Goal: Information Seeking & Learning: Learn about a topic

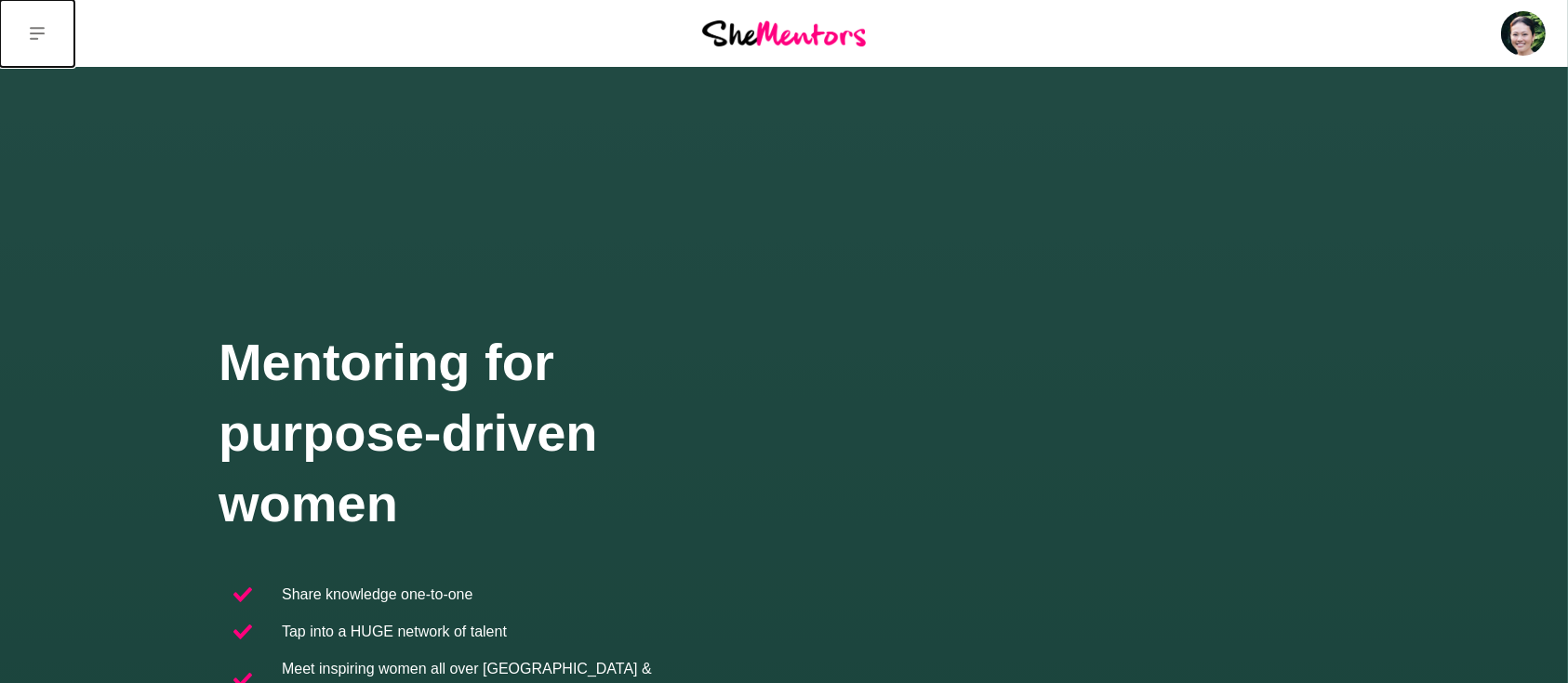
click at [25, 21] on button at bounding box center [37, 33] width 75 height 67
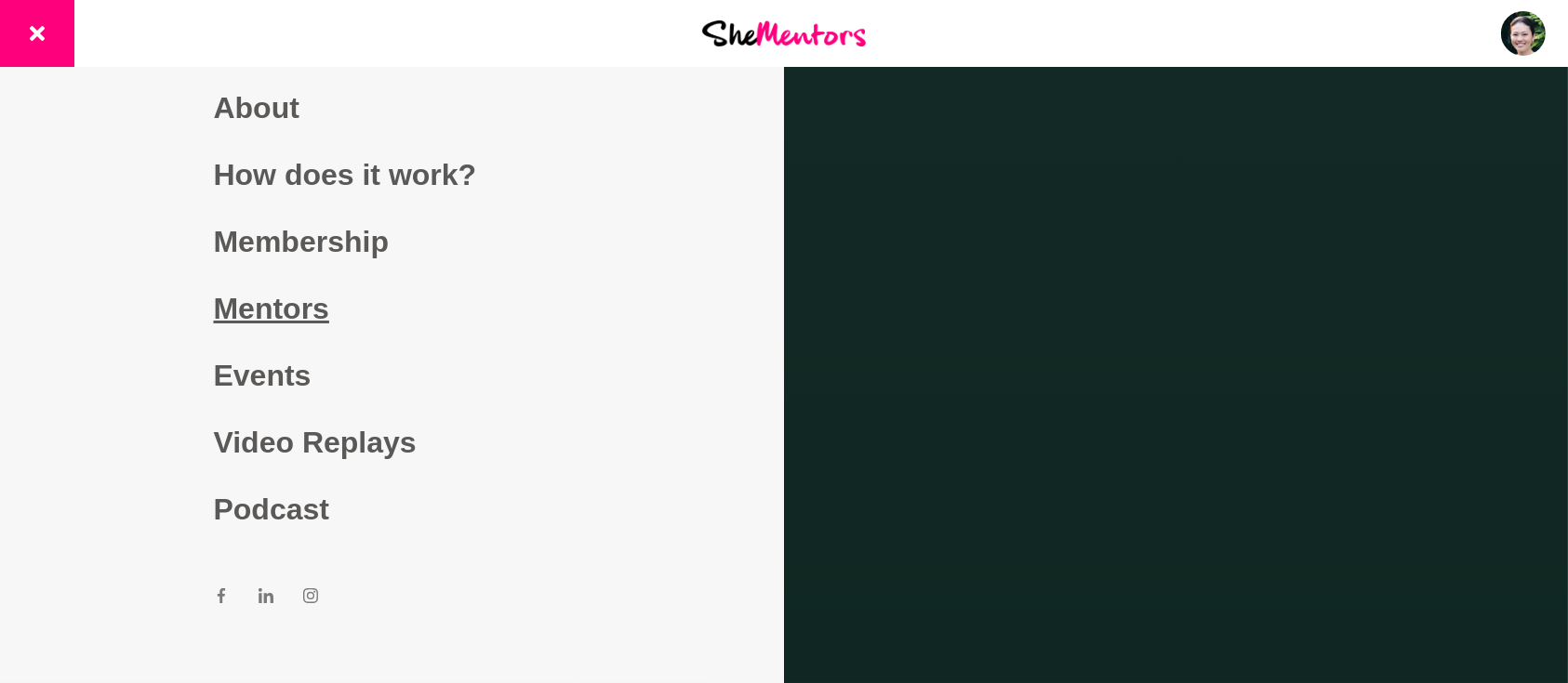
click at [228, 309] on link "Mentors" at bounding box center [392, 309] width 357 height 67
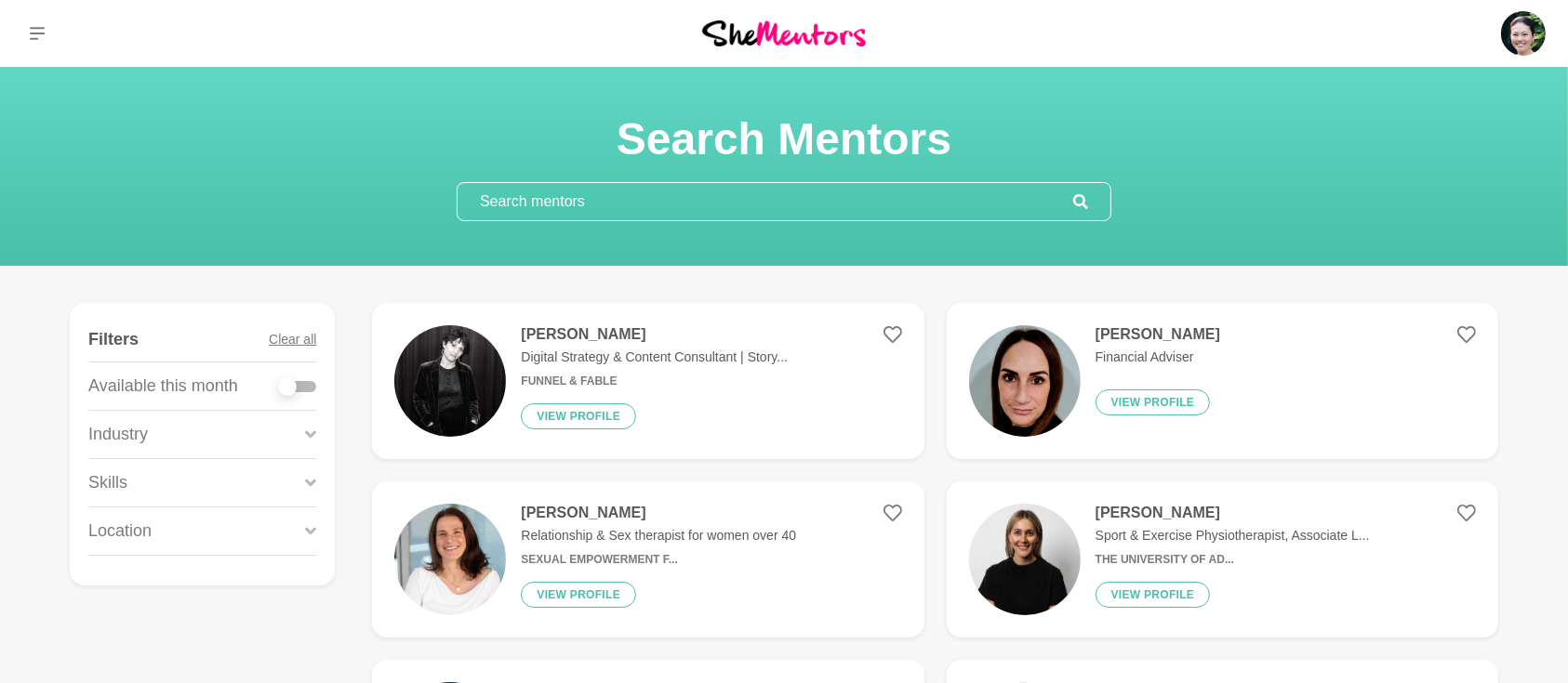
click at [638, 205] on input "text" at bounding box center [765, 201] width 616 height 37
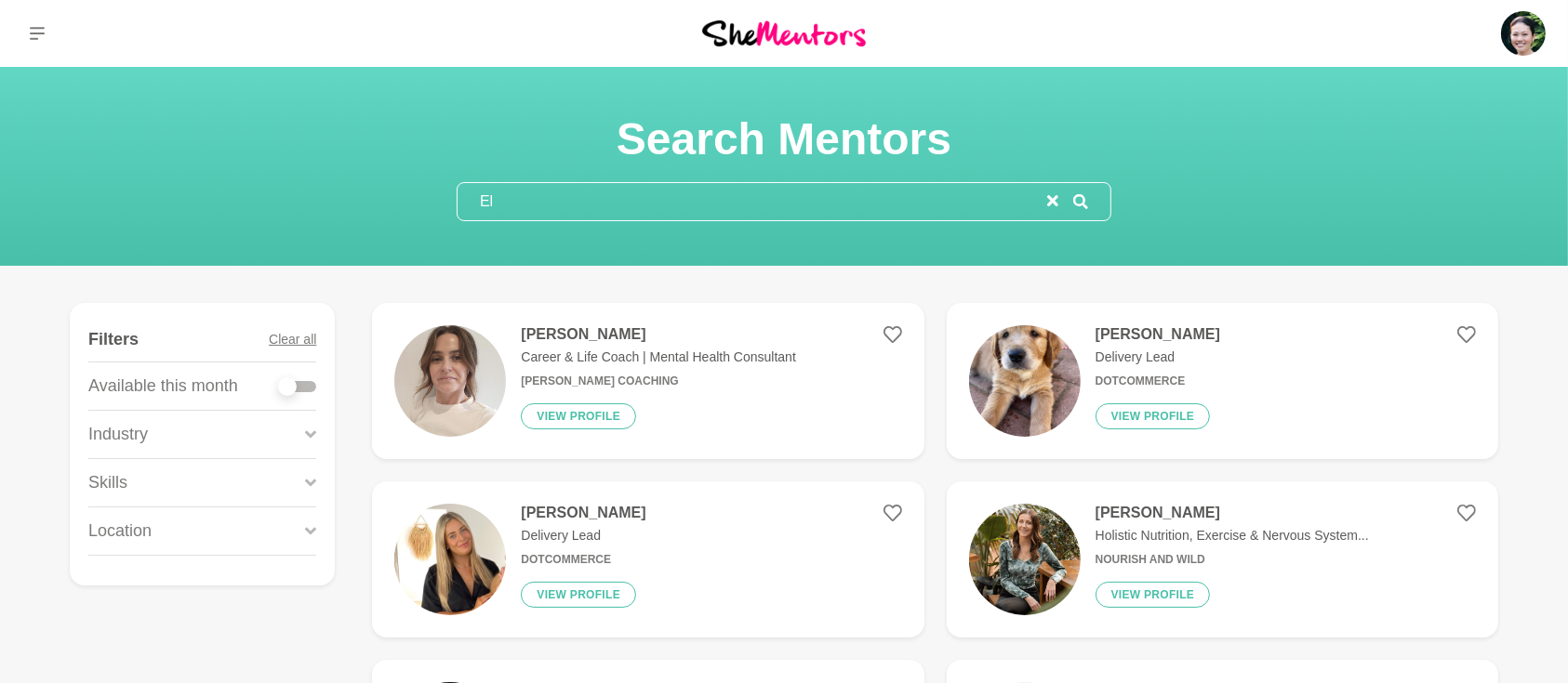
type input "E"
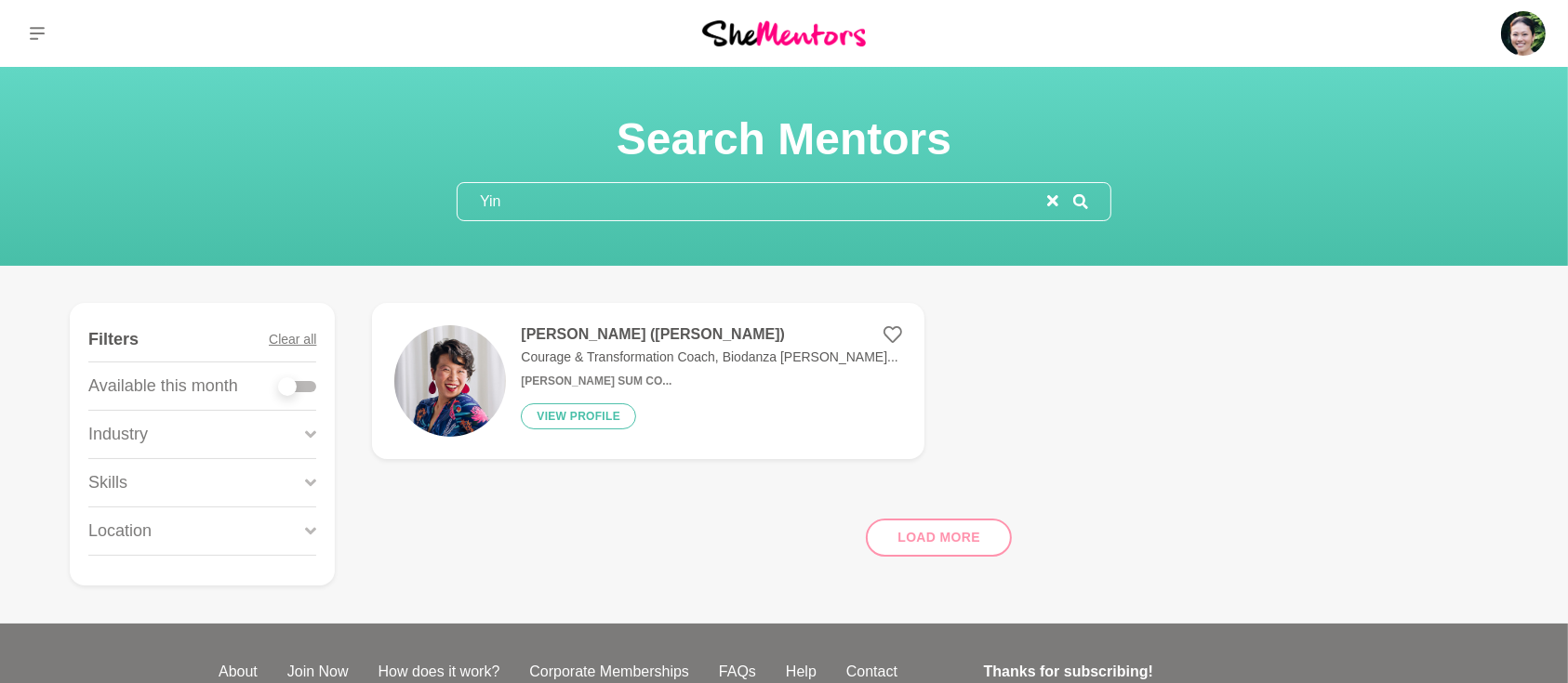
type input "Yin"
click at [36, 31] on icon at bounding box center [37, 33] width 15 height 15
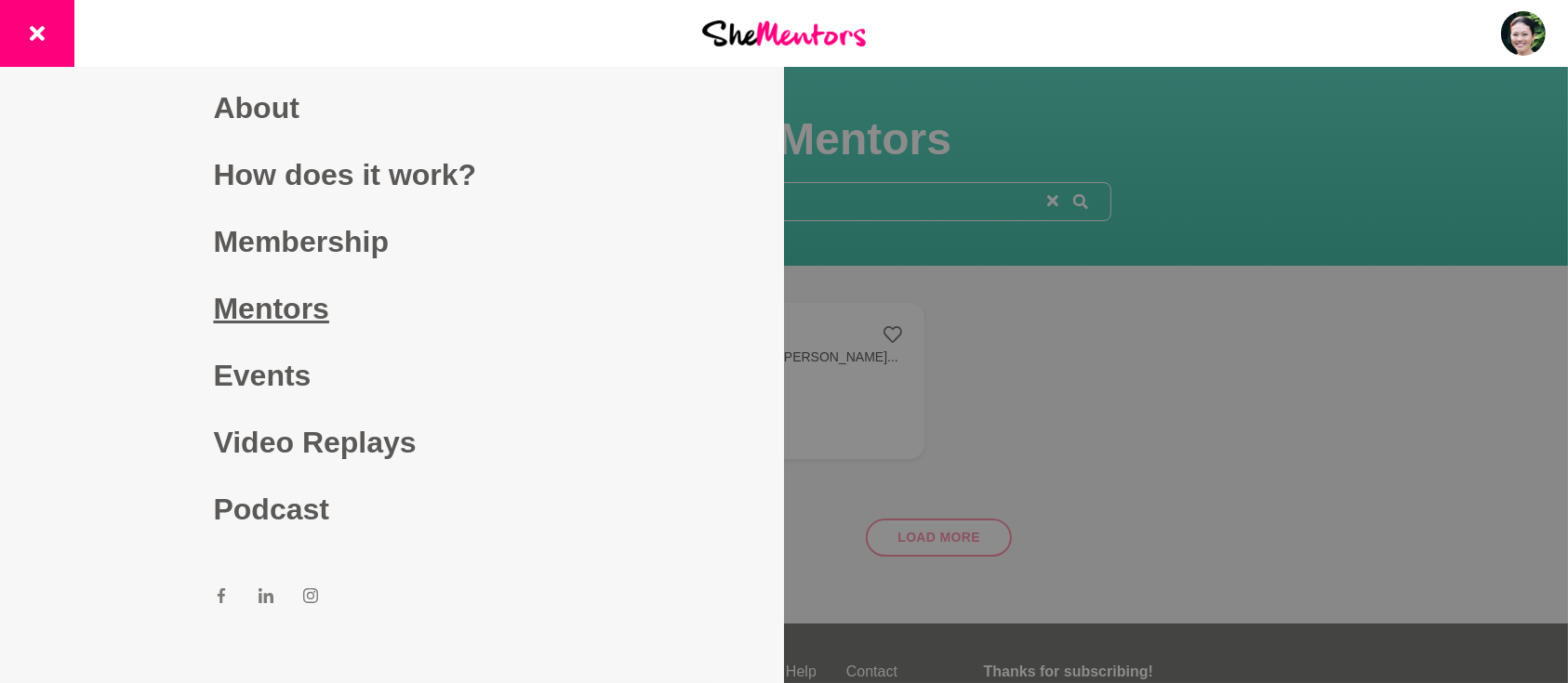
click at [215, 307] on link "Mentors" at bounding box center [392, 309] width 357 height 67
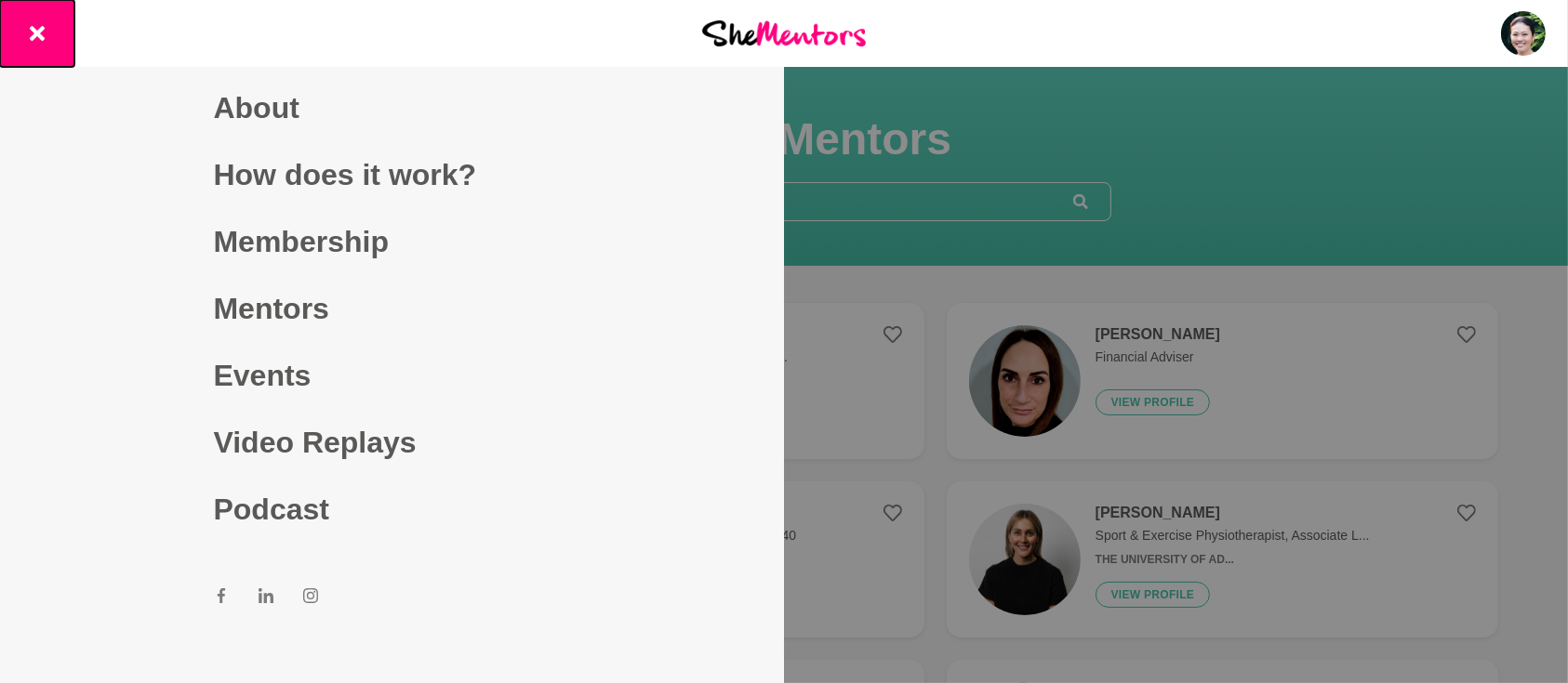
click at [23, 33] on button at bounding box center [37, 33] width 75 height 67
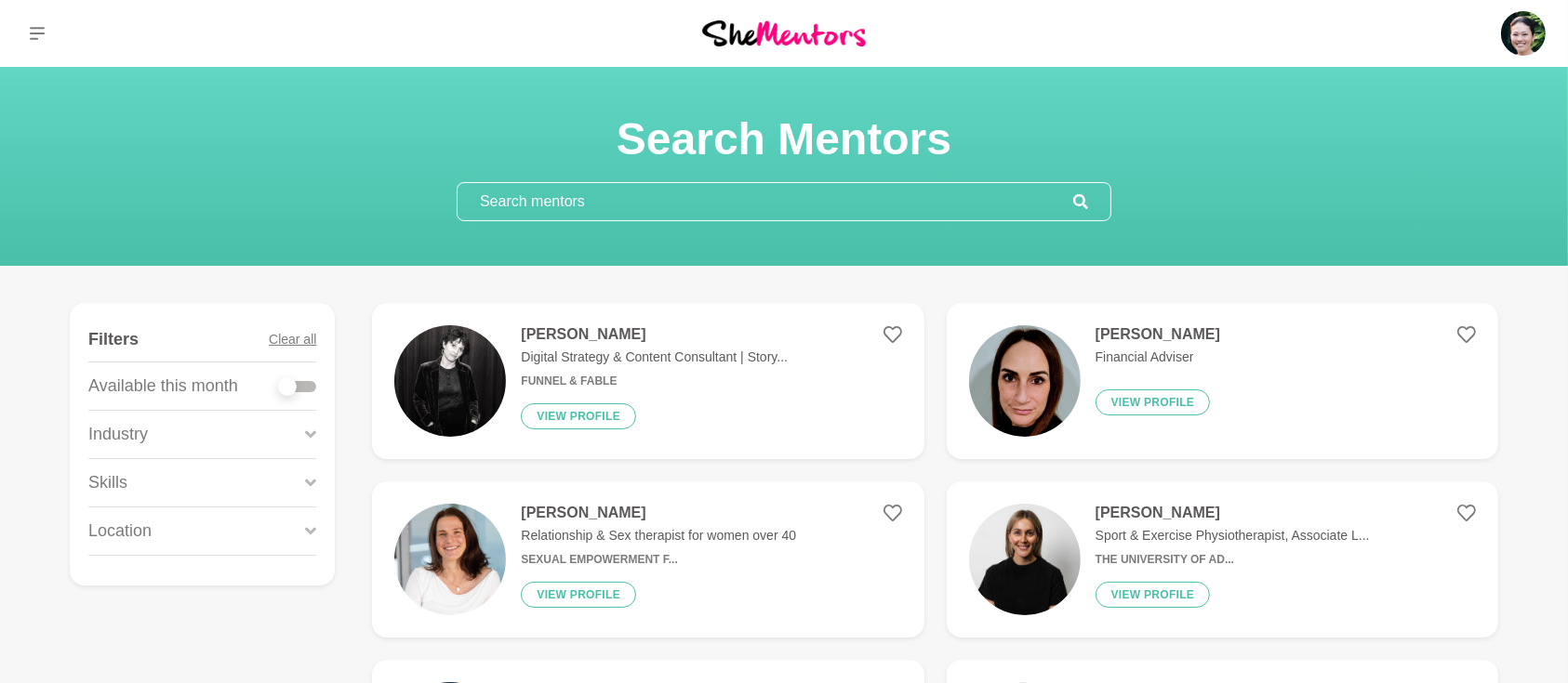
click at [791, 188] on input "text" at bounding box center [765, 201] width 616 height 37
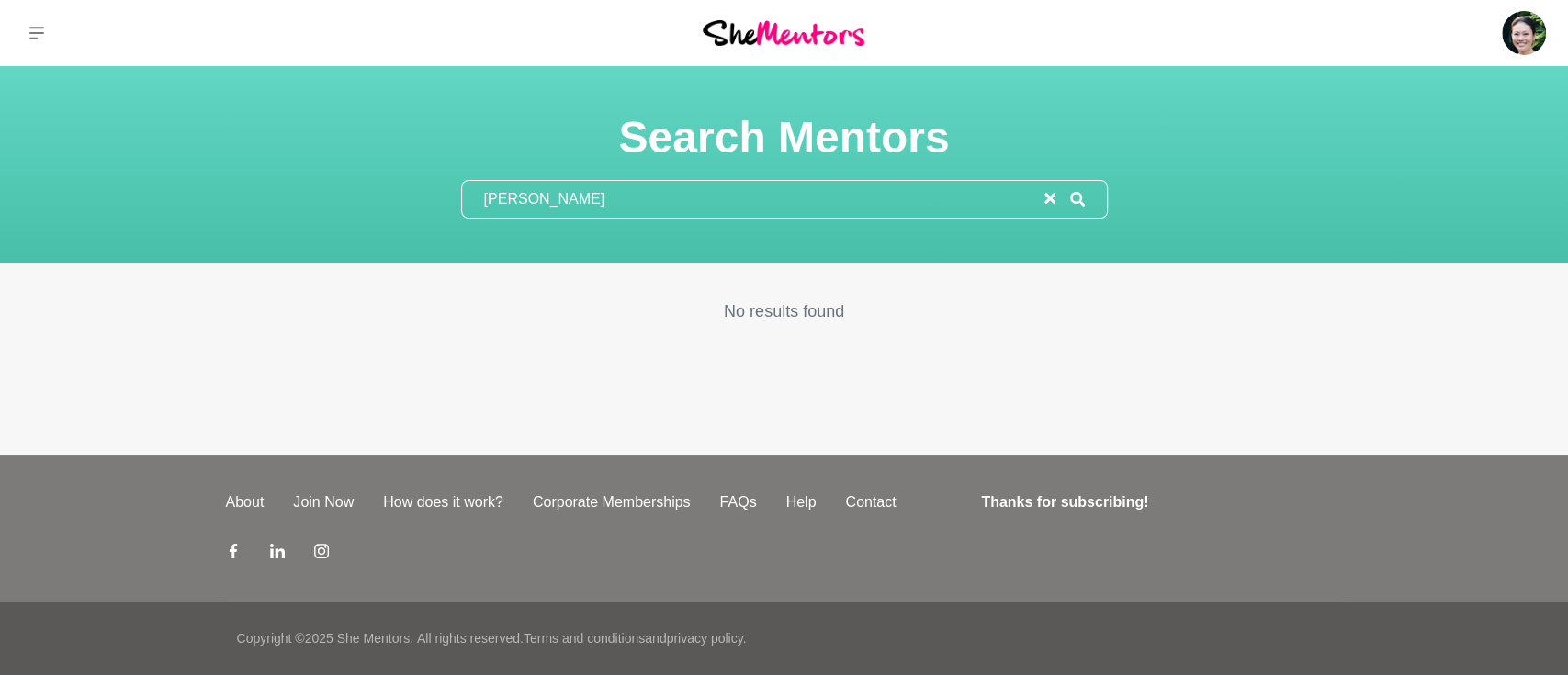
type input "[PERSON_NAME]"
click at [618, 361] on div "Dashboard Profile Saved Items Messages Bookings Reviews (7) Membership Logout D…" at bounding box center [784, 227] width 1568 height 455
